Goal: Information Seeking & Learning: Compare options

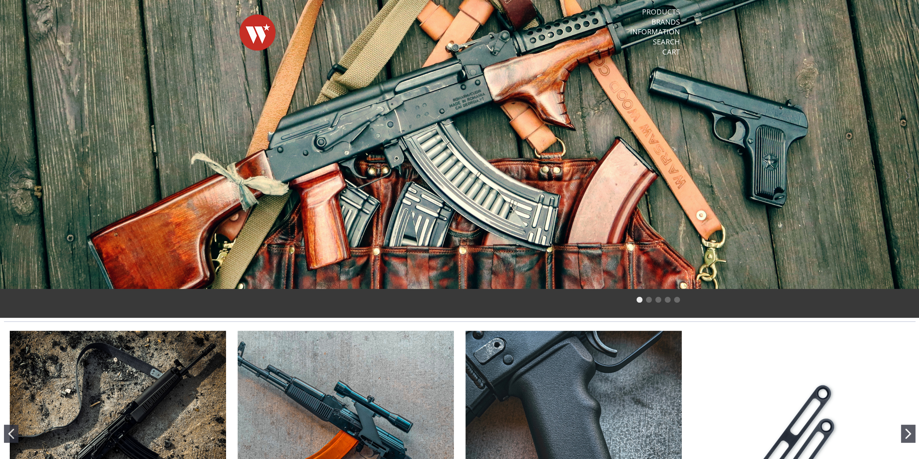
click at [661, 16] on link "Products" at bounding box center [661, 11] width 38 height 9
click at [658, 12] on li "Products" at bounding box center [615, 12] width 129 height 10
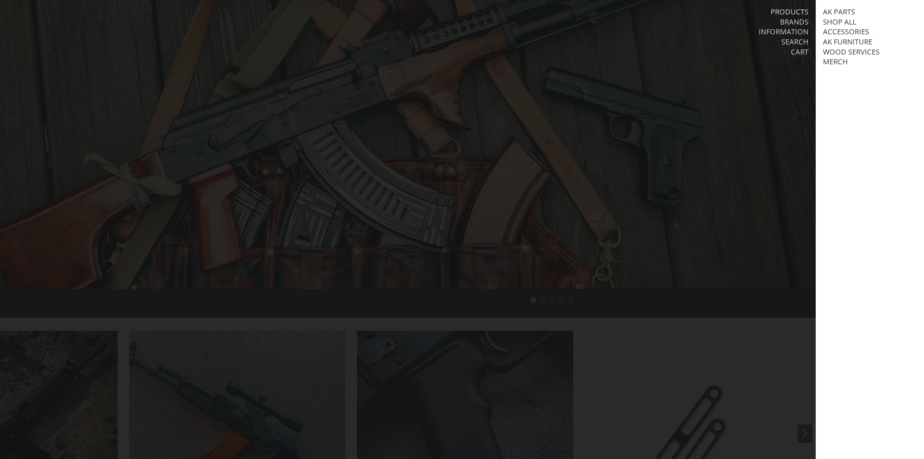
click at [788, 9] on link "Products" at bounding box center [790, 11] width 38 height 9
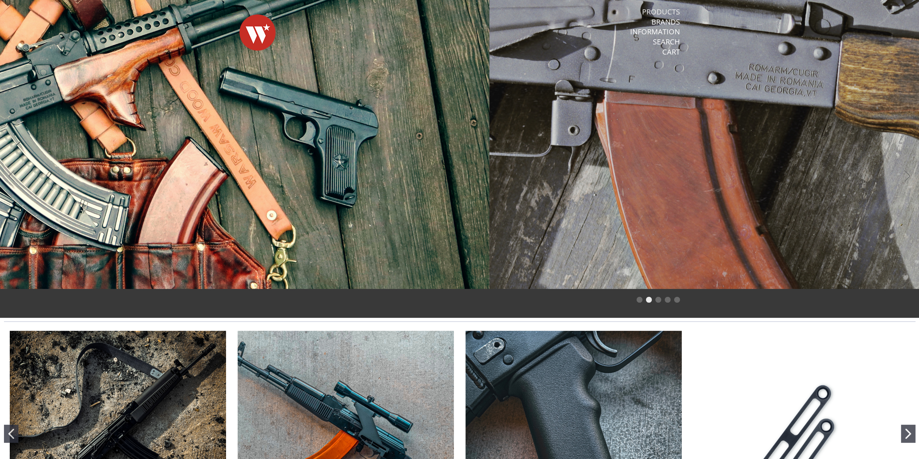
click at [667, 9] on link "Products" at bounding box center [661, 11] width 38 height 9
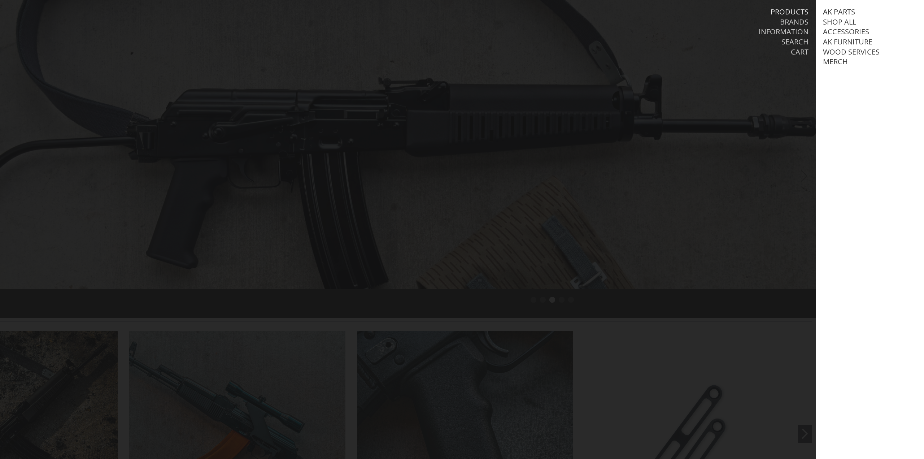
click at [838, 11] on link "AK Parts" at bounding box center [839, 11] width 32 height 9
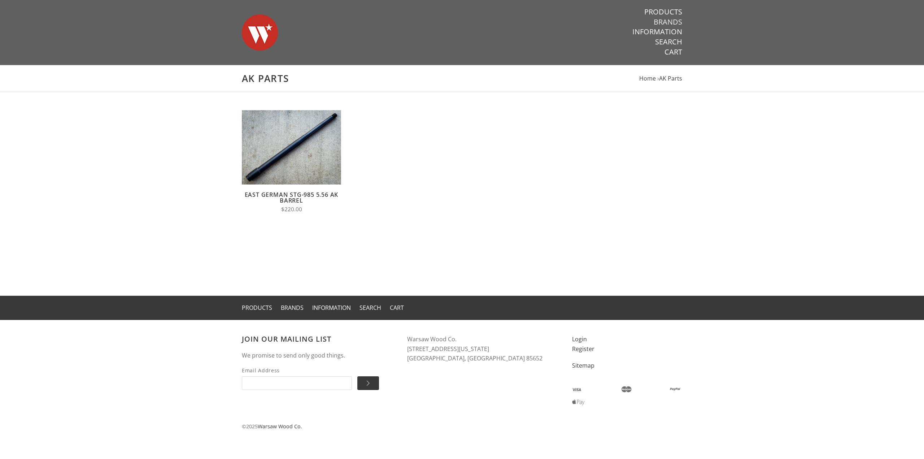
click at [662, 21] on link "Brands" at bounding box center [668, 21] width 29 height 9
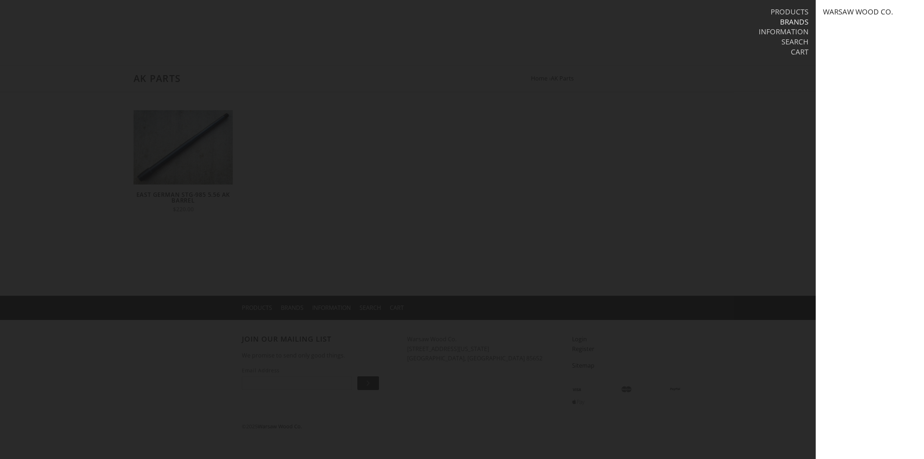
click at [862, 12] on link "Warsaw Wood Co." at bounding box center [858, 11] width 70 height 9
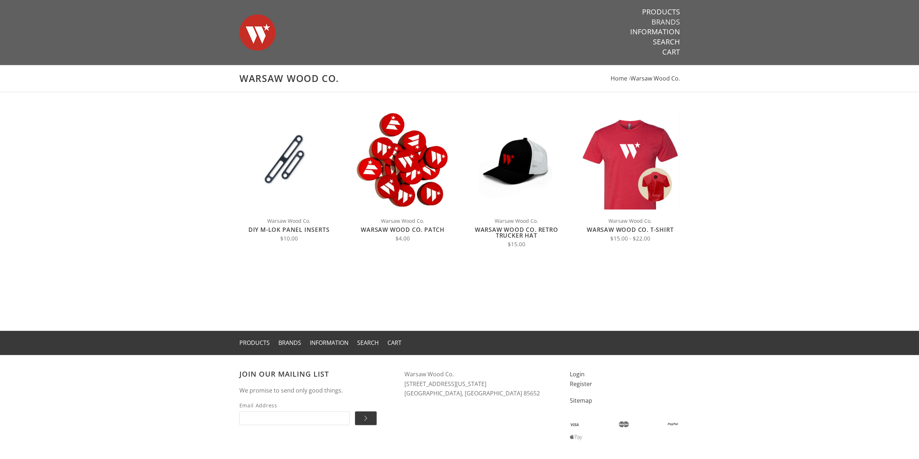
click at [661, 22] on link "Brands" at bounding box center [665, 21] width 29 height 9
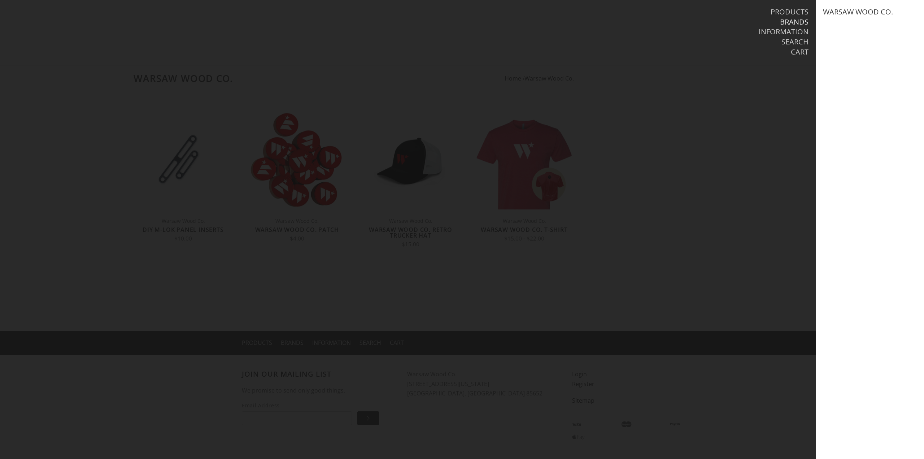
click at [691, 102] on div at bounding box center [462, 229] width 924 height 459
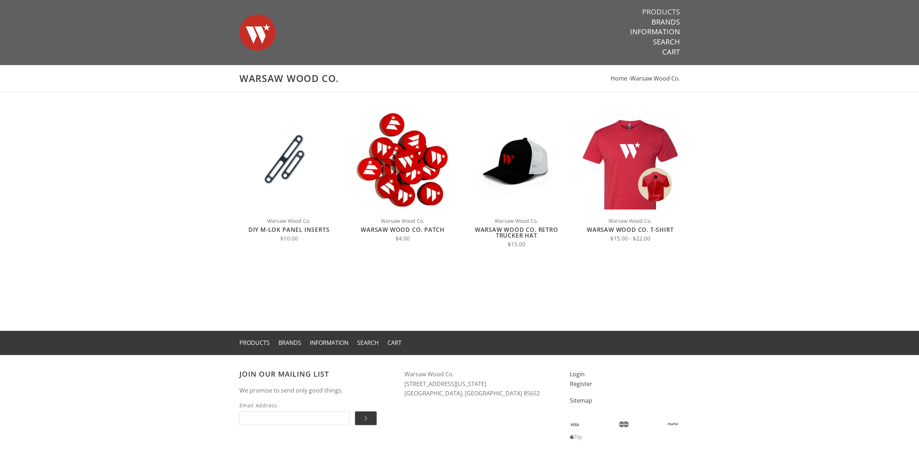
click at [655, 8] on link "Products" at bounding box center [661, 11] width 38 height 9
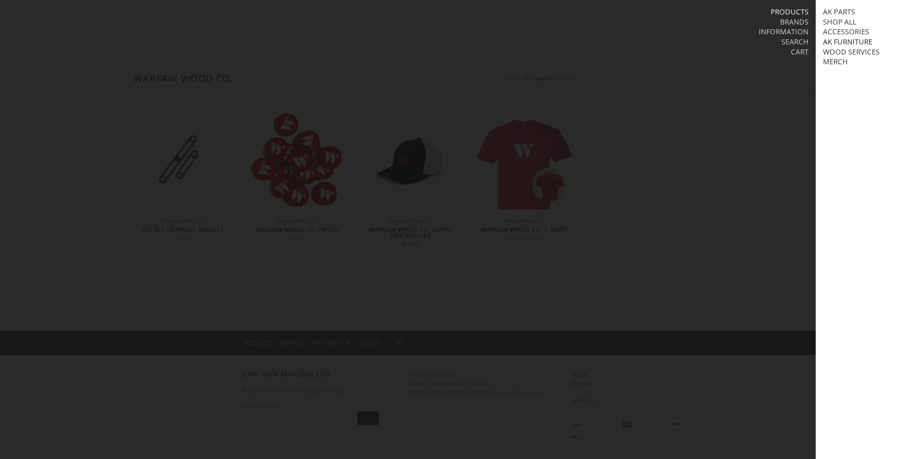
click at [853, 44] on link "AK Furniture" at bounding box center [847, 41] width 49 height 9
click at [861, 77] on link "Handguards" at bounding box center [855, 71] width 50 height 9
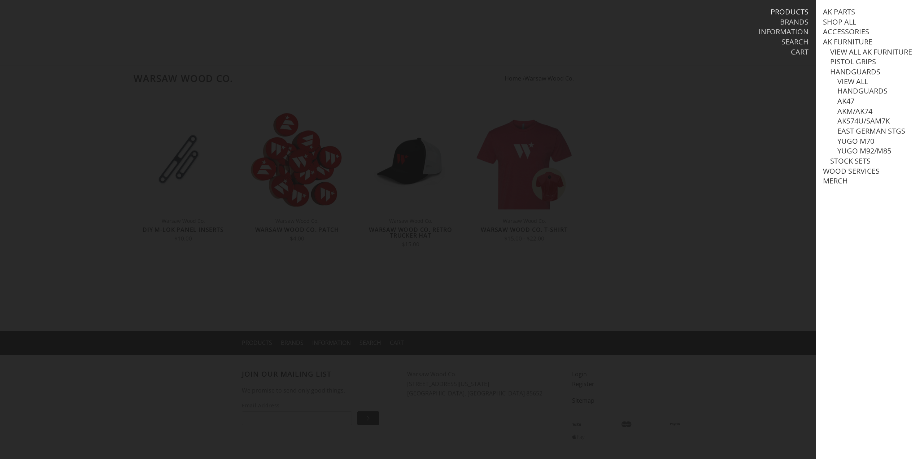
click at [849, 106] on link "AK47" at bounding box center [846, 100] width 17 height 9
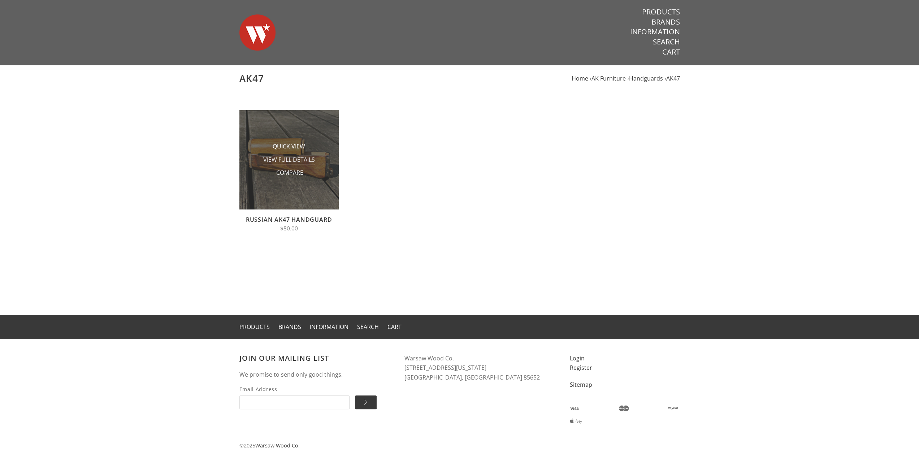
click at [275, 164] on span "View Full Details" at bounding box center [289, 160] width 52 height 9
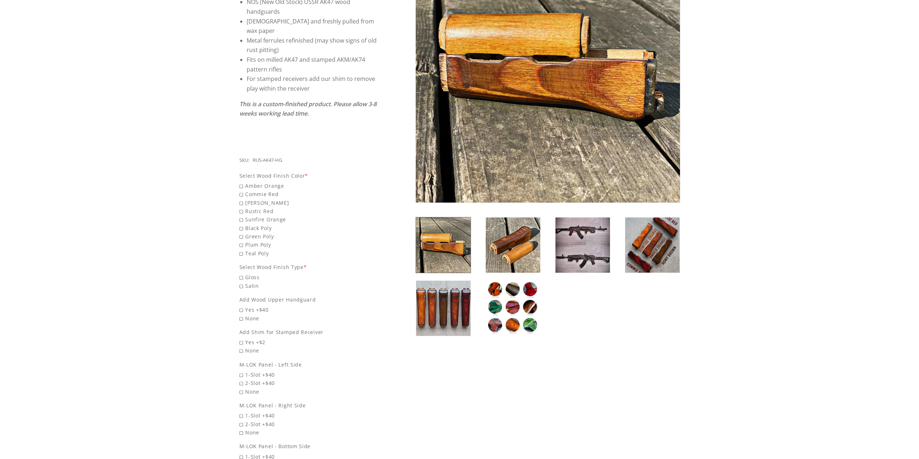
scroll to position [180, 0]
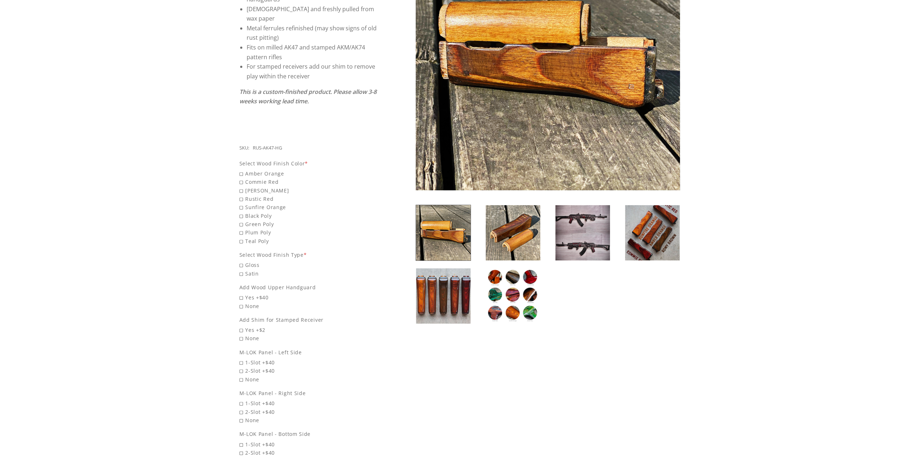
click at [513, 304] on img at bounding box center [513, 295] width 55 height 55
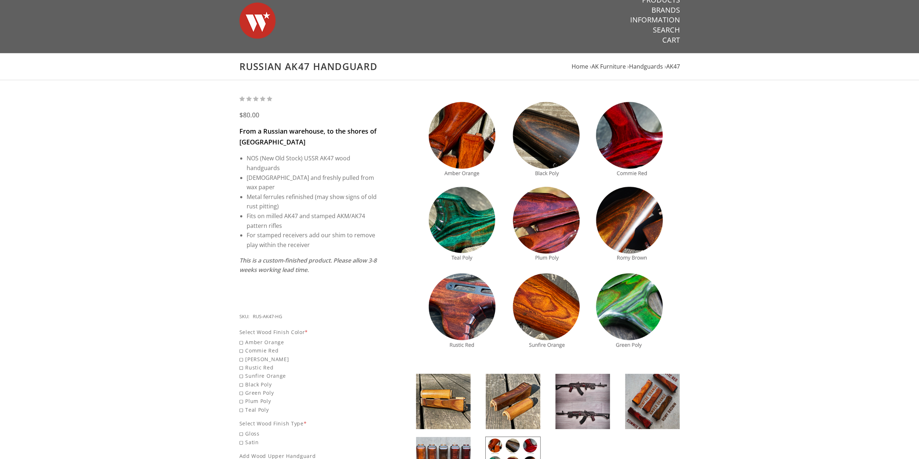
scroll to position [0, 0]
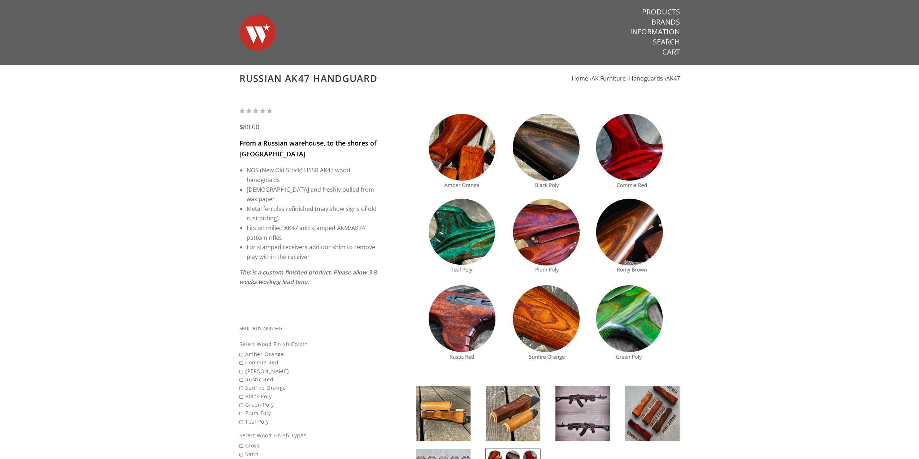
click at [637, 419] on img at bounding box center [652, 413] width 55 height 55
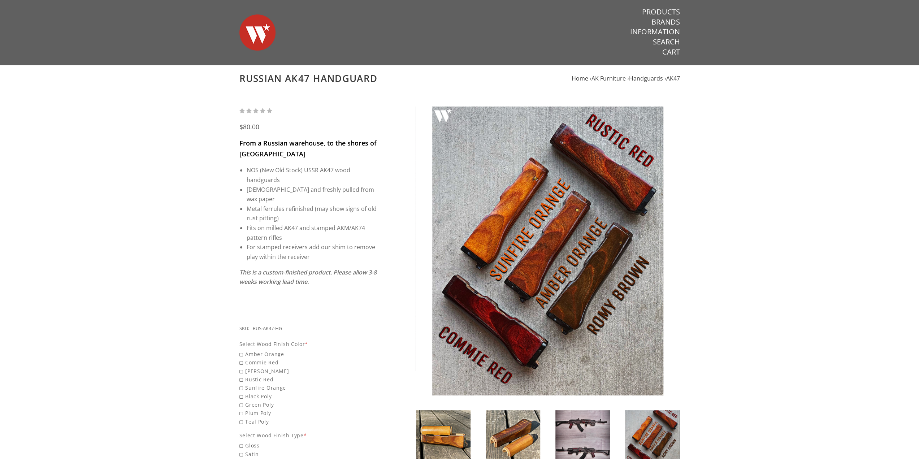
scroll to position [60, 0]
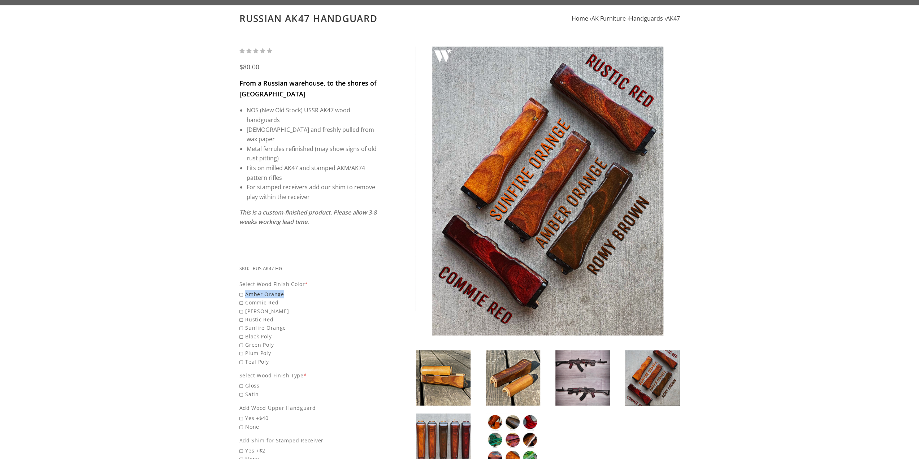
drag, startPoint x: 282, startPoint y: 284, endPoint x: 247, endPoint y: 286, distance: 35.8
click at [247, 290] on span "Amber Orange" at bounding box center [308, 294] width 138 height 8
copy span "Amber Orange"
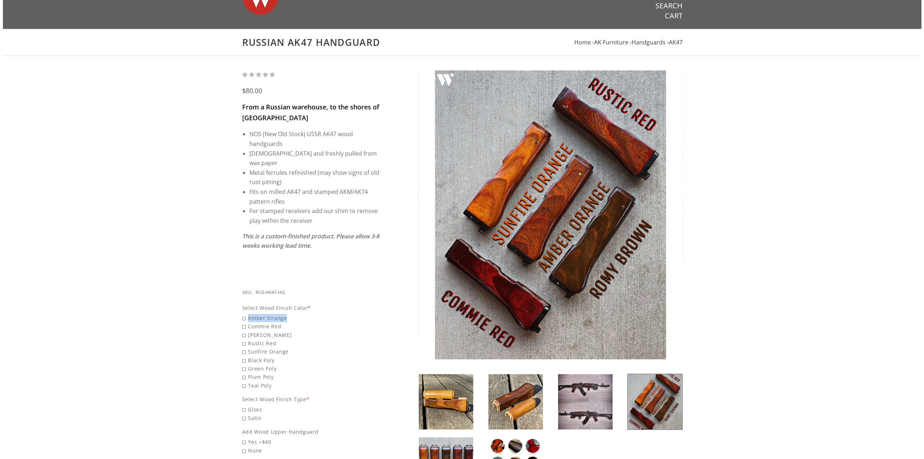
scroll to position [0, 0]
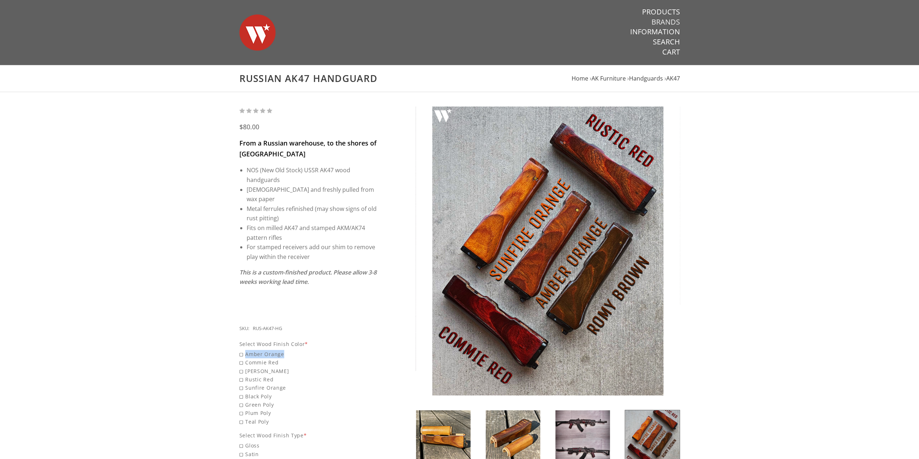
click at [665, 21] on link "Brands" at bounding box center [665, 21] width 29 height 9
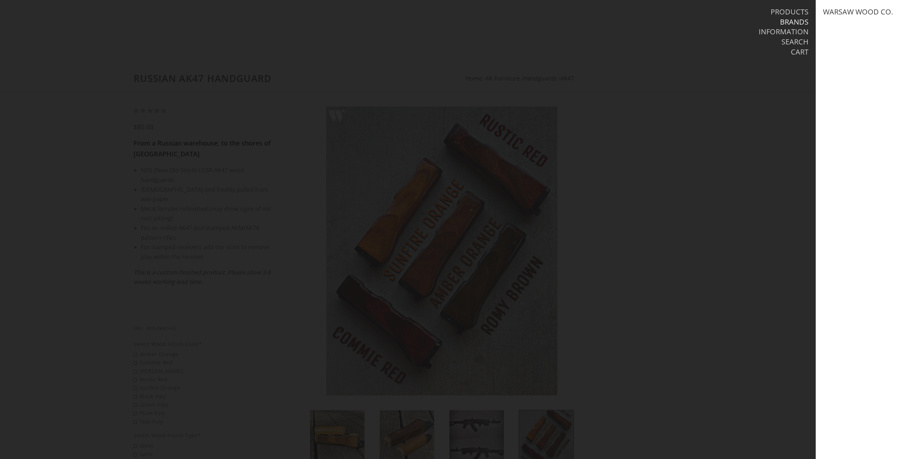
click at [778, 75] on div at bounding box center [462, 229] width 924 height 459
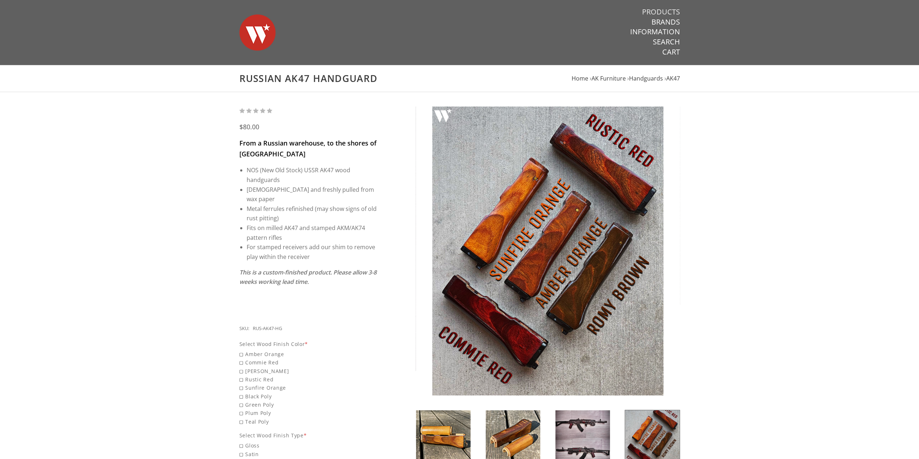
click at [662, 10] on link "Products" at bounding box center [661, 11] width 38 height 9
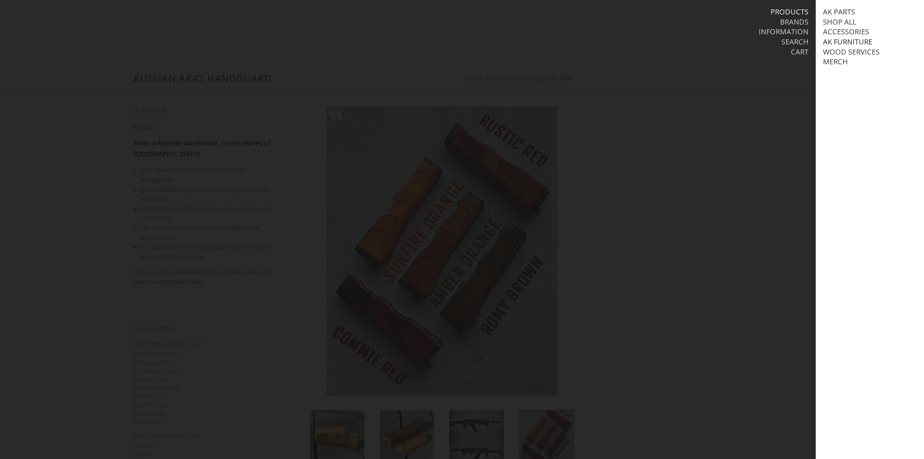
click at [862, 44] on link "AK Furniture" at bounding box center [847, 41] width 49 height 9
click at [854, 77] on link "Handguards" at bounding box center [855, 71] width 50 height 9
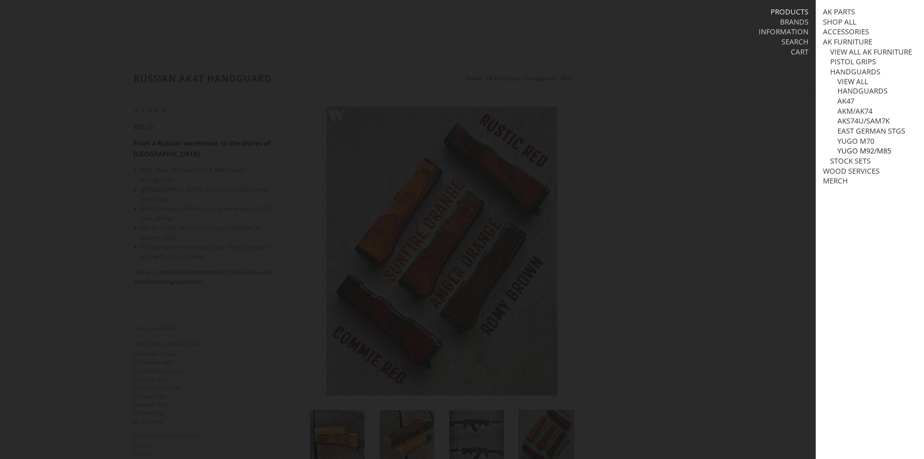
click at [866, 156] on link "Yugo M92/M85" at bounding box center [865, 150] width 54 height 9
